Goal: Task Accomplishment & Management: Complete application form

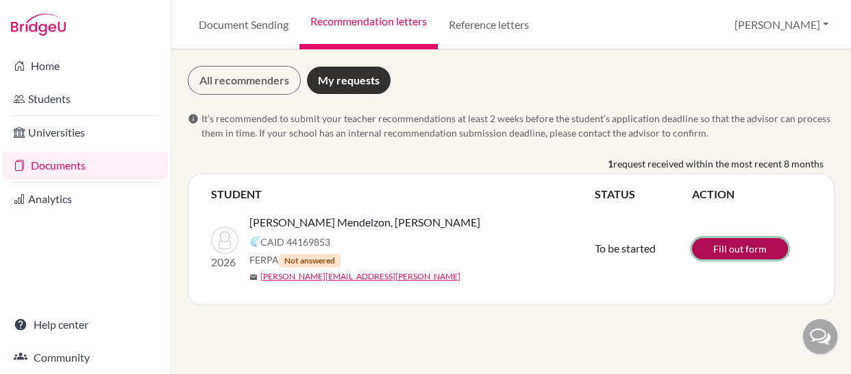
click at [725, 244] on link "Fill out form" at bounding box center [740, 248] width 96 height 21
click at [222, 23] on link "Document Sending" at bounding box center [244, 24] width 112 height 49
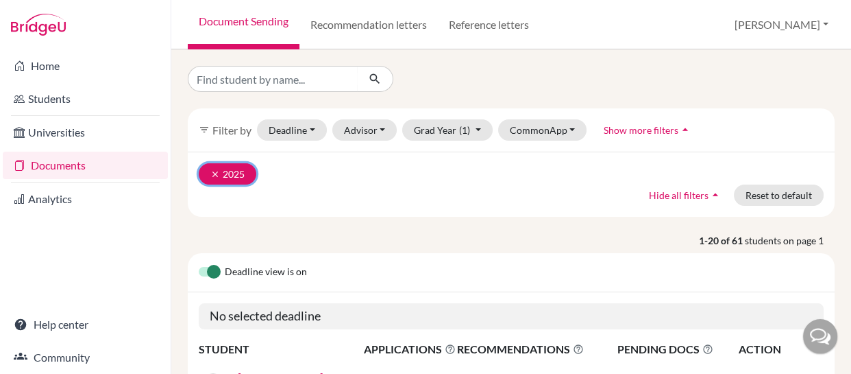
click at [213, 171] on icon "clear" at bounding box center [215, 174] width 10 height 10
